Goal: Task Accomplishment & Management: Complete application form

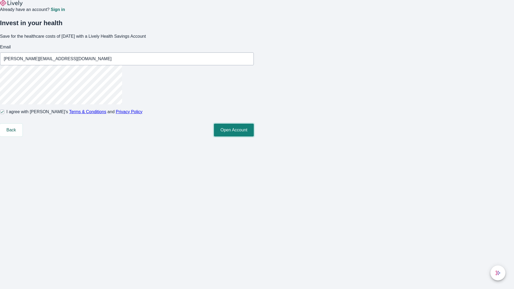
click at [254, 137] on button "Open Account" at bounding box center [234, 130] width 40 height 13
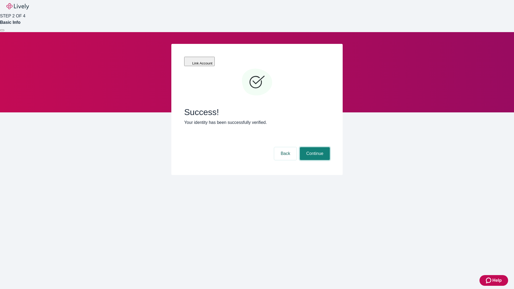
click at [314, 147] on button "Continue" at bounding box center [315, 153] width 30 height 13
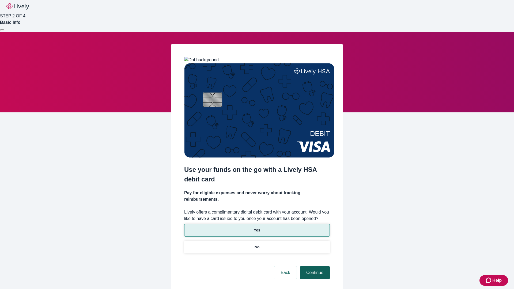
click at [257, 245] on p "No" at bounding box center [257, 248] width 5 height 6
click at [314, 266] on button "Continue" at bounding box center [315, 272] width 30 height 13
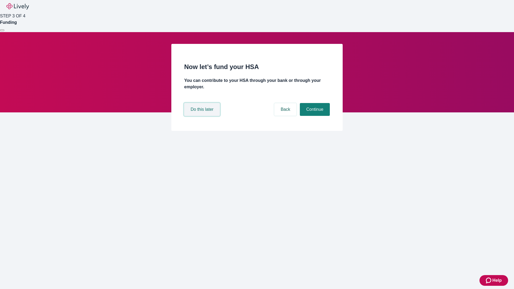
click at [203, 116] on button "Do this later" at bounding box center [202, 109] width 36 height 13
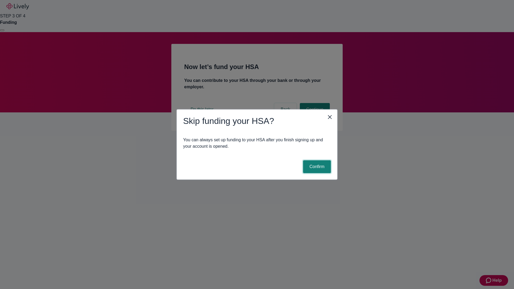
click at [316, 167] on button "Confirm" at bounding box center [317, 166] width 28 height 13
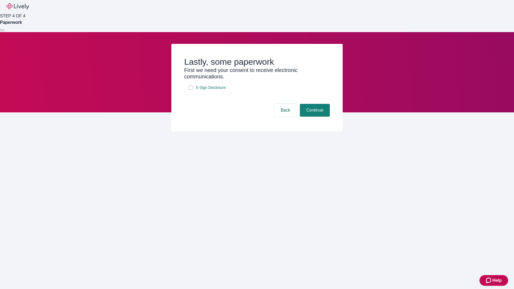
click at [191, 90] on input "E-Sign Disclosure" at bounding box center [191, 87] width 4 height 4
checkbox input "true"
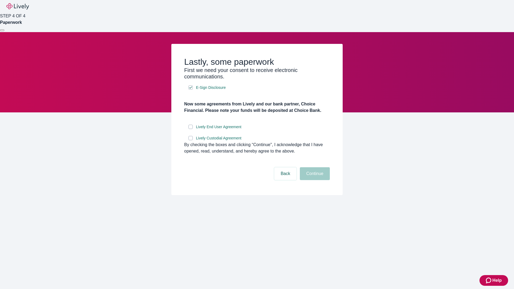
click at [191, 129] on input "Lively End User Agreement" at bounding box center [191, 127] width 4 height 4
checkbox input "true"
click at [191, 140] on input "Lively Custodial Agreement" at bounding box center [191, 138] width 4 height 4
checkbox input "true"
click at [314, 180] on button "Continue" at bounding box center [315, 173] width 30 height 13
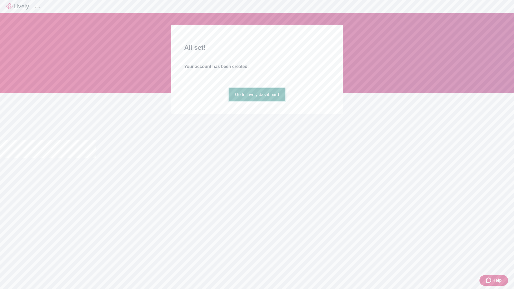
click at [257, 101] on link "Go to Lively dashboard" at bounding box center [257, 94] width 57 height 13
